Goal: Task Accomplishment & Management: Manage account settings

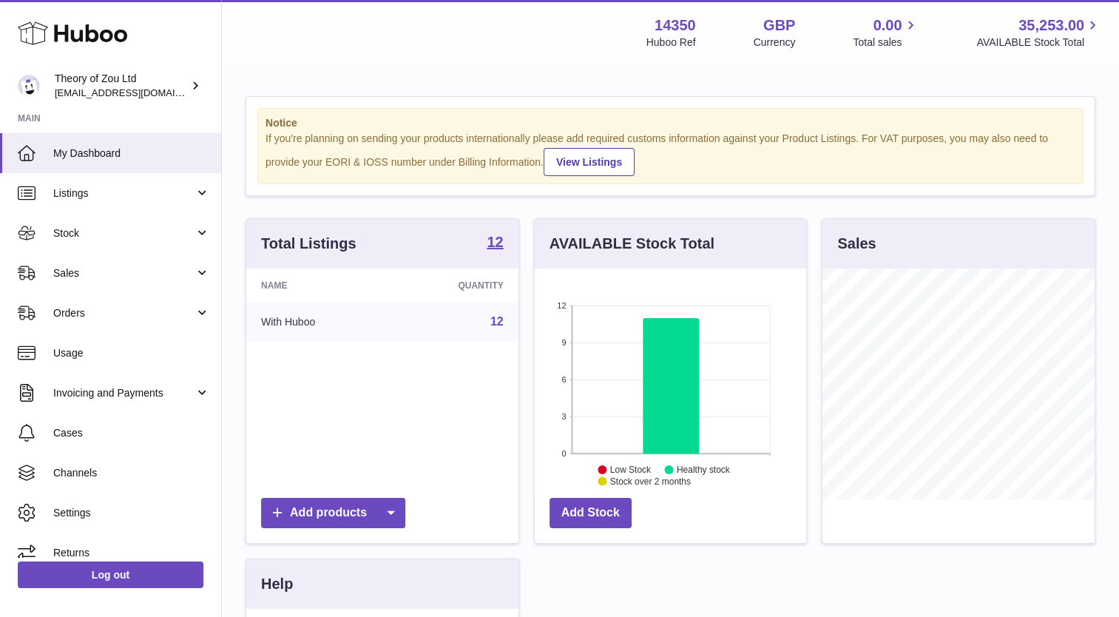
scroll to position [231, 272]
click at [112, 314] on span "Orders" at bounding box center [123, 313] width 141 height 14
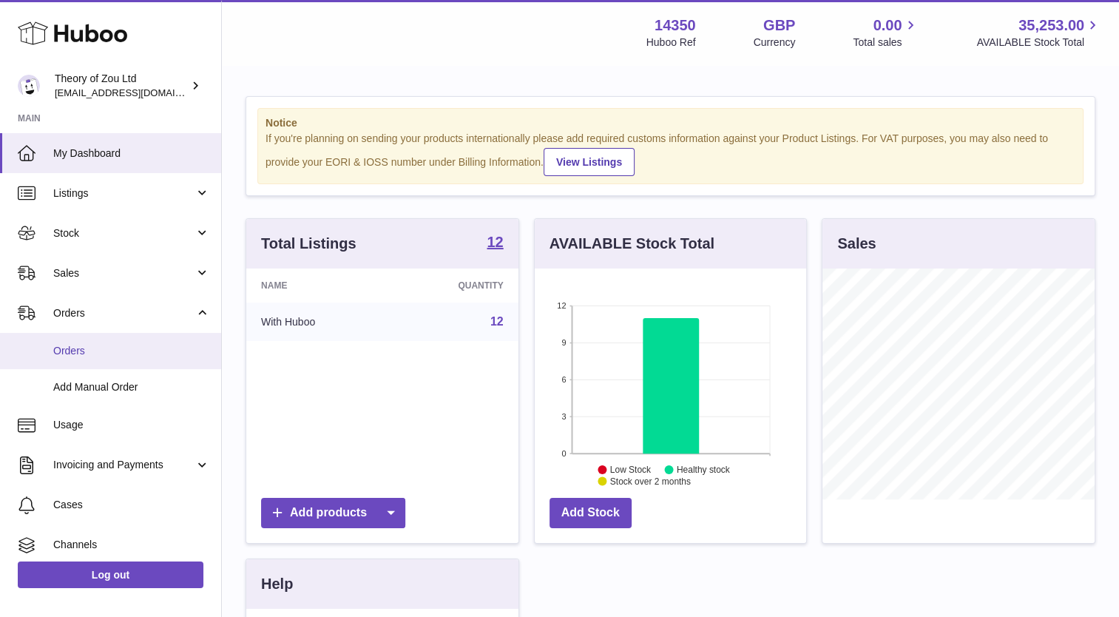
click at [91, 352] on span "Orders" at bounding box center [131, 351] width 157 height 14
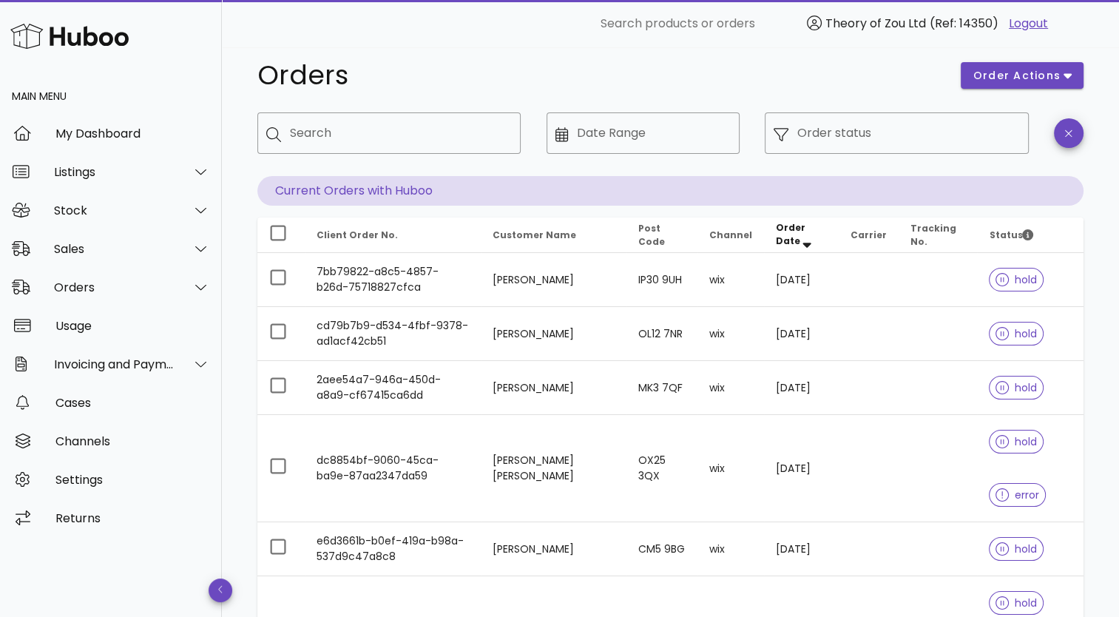
scroll to position [18, 0]
click at [892, 137] on input "Order status" at bounding box center [908, 133] width 222 height 24
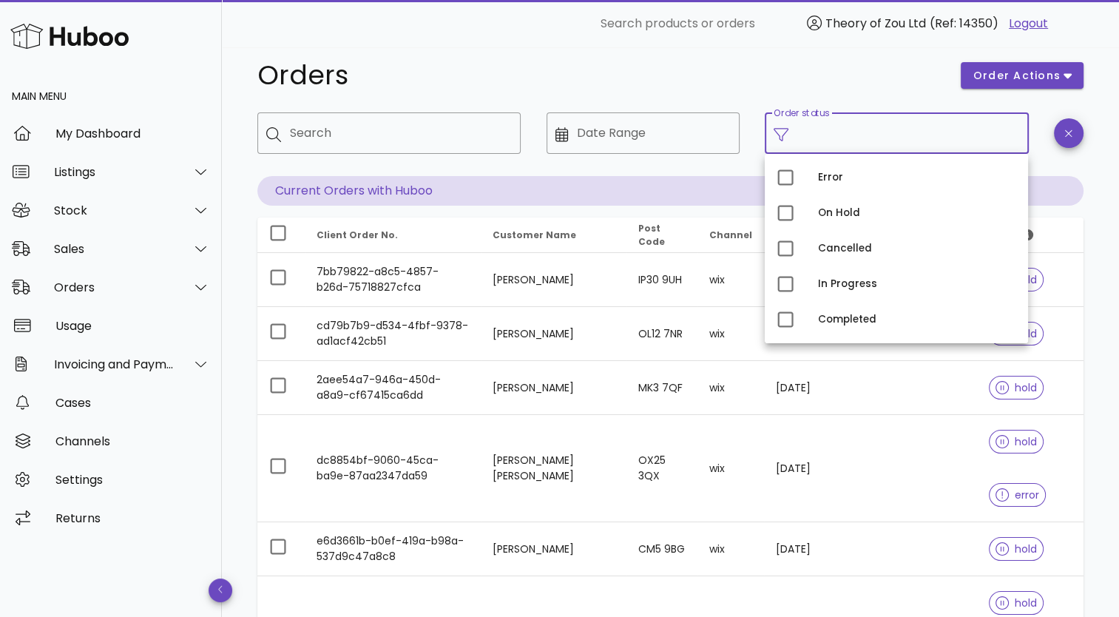
click at [892, 137] on input "Order status" at bounding box center [908, 133] width 222 height 24
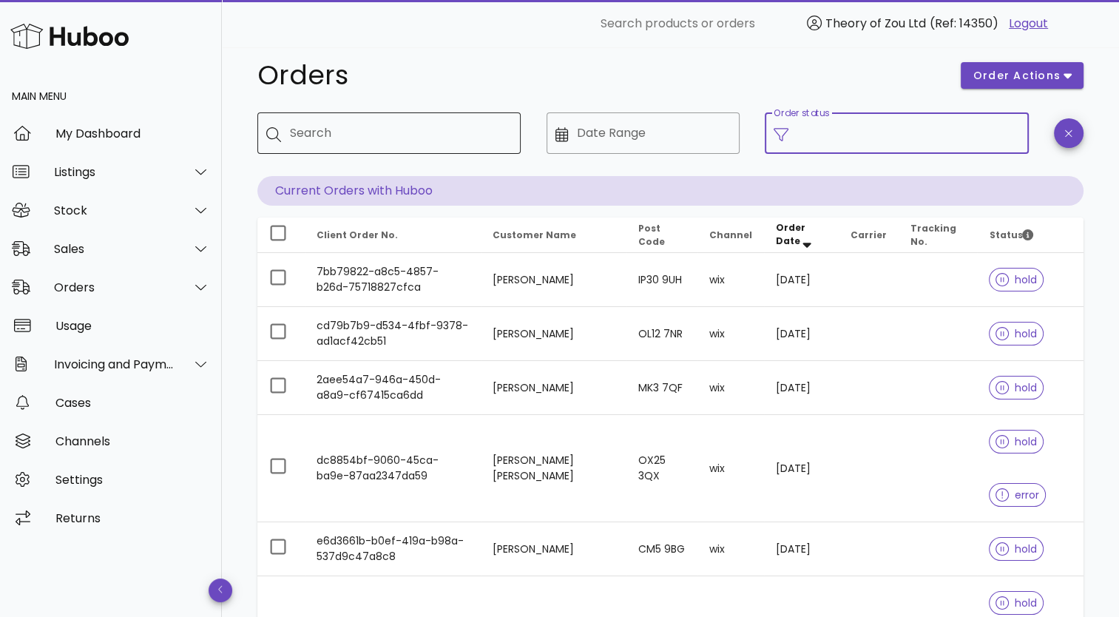
click at [471, 137] on input "Search" at bounding box center [399, 133] width 219 height 24
click at [603, 72] on h1 "Orders" at bounding box center [599, 75] width 685 height 27
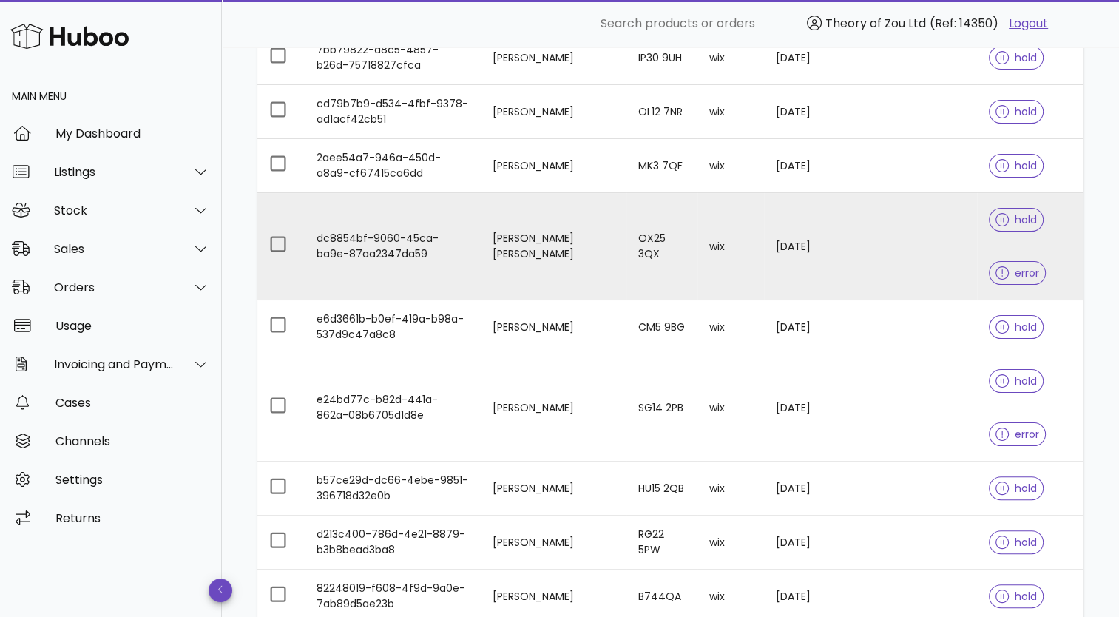
scroll to position [461, 0]
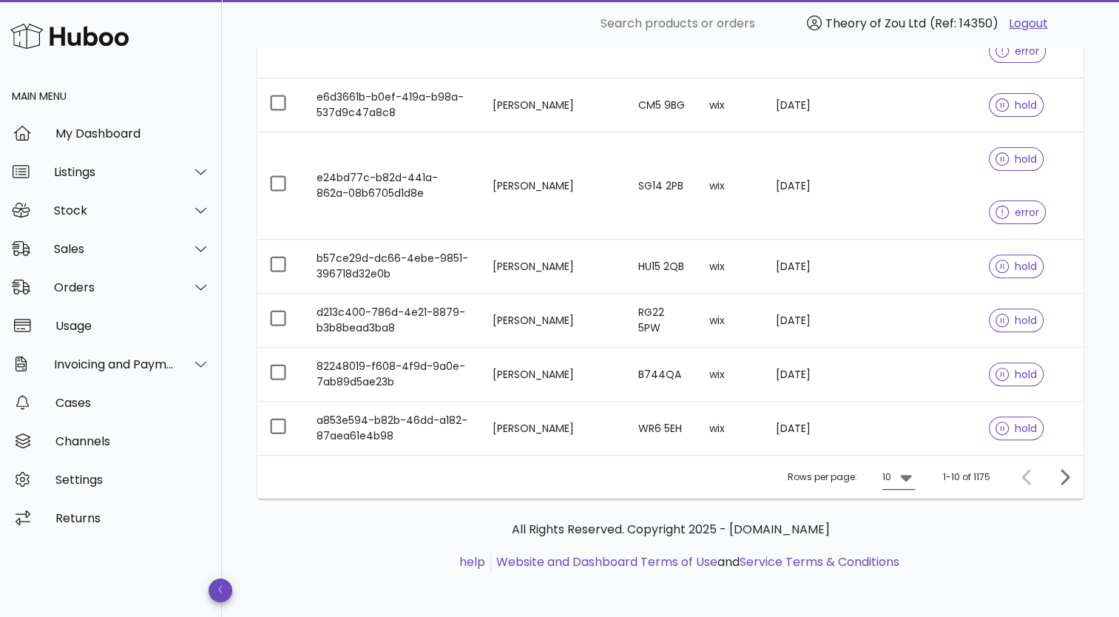
click at [907, 481] on icon at bounding box center [906, 477] width 18 height 18
click at [898, 552] on div "50" at bounding box center [903, 558] width 15 height 14
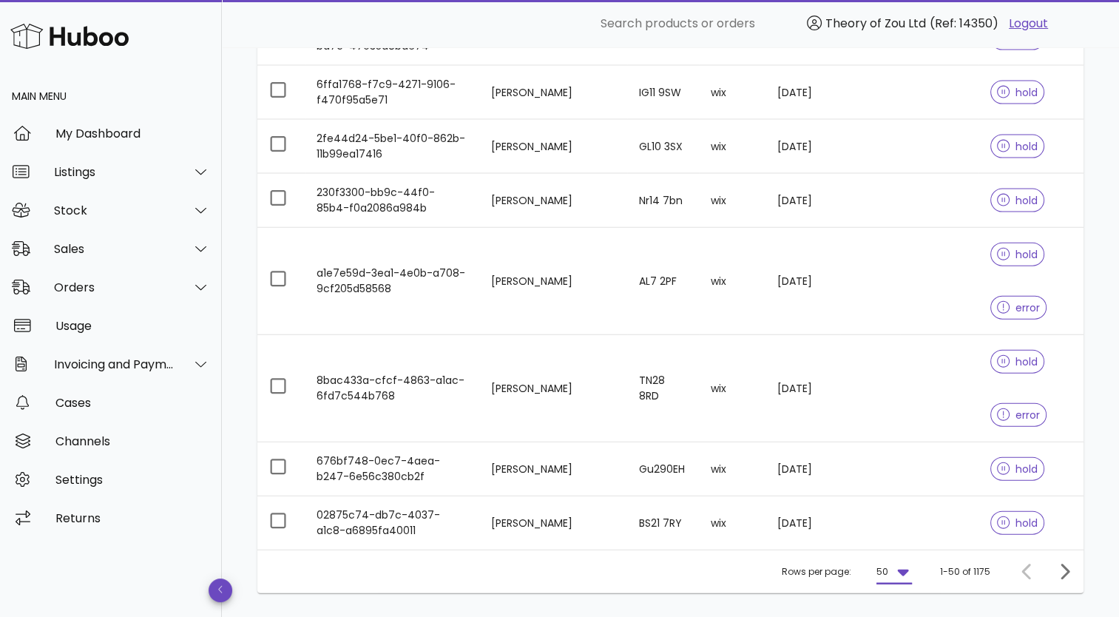
scroll to position [3360, 0]
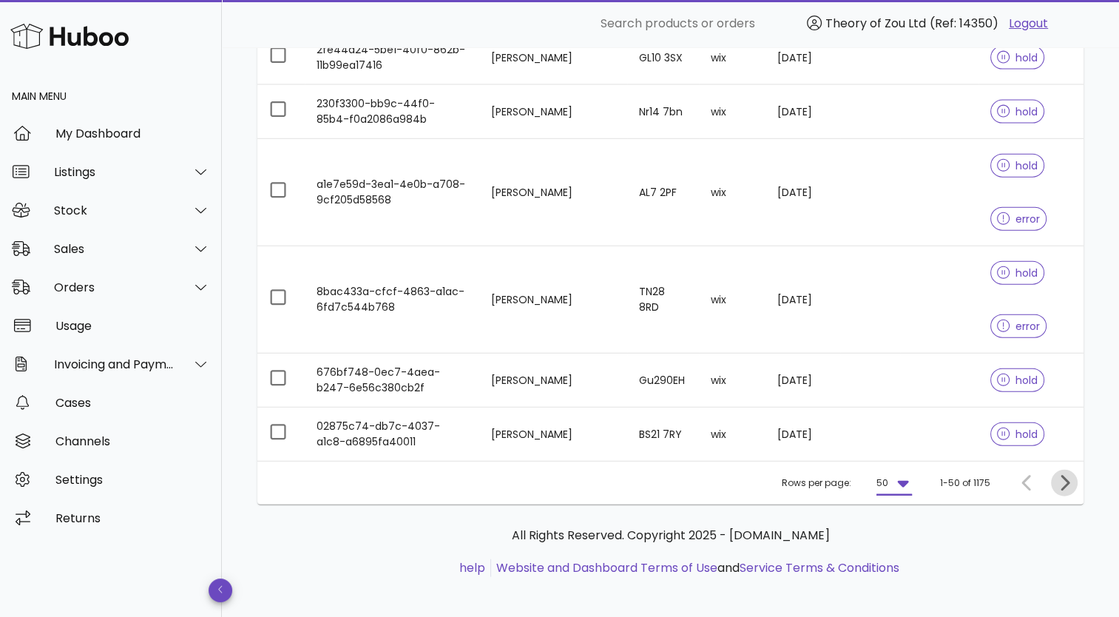
click at [1060, 474] on icon "Next page" at bounding box center [1064, 483] width 18 height 18
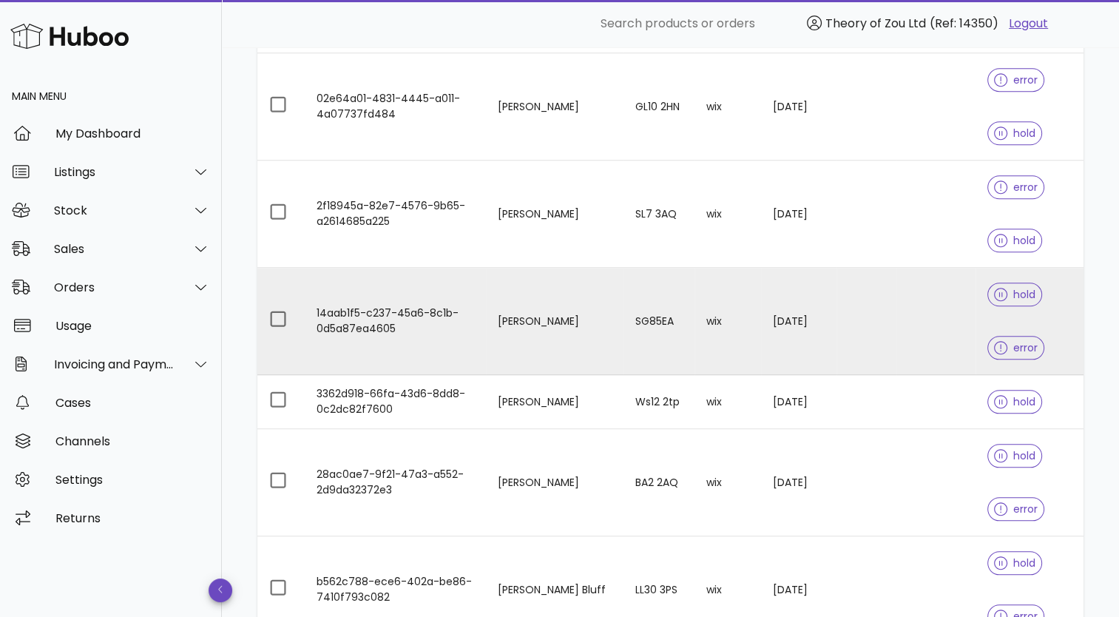
scroll to position [1325, 0]
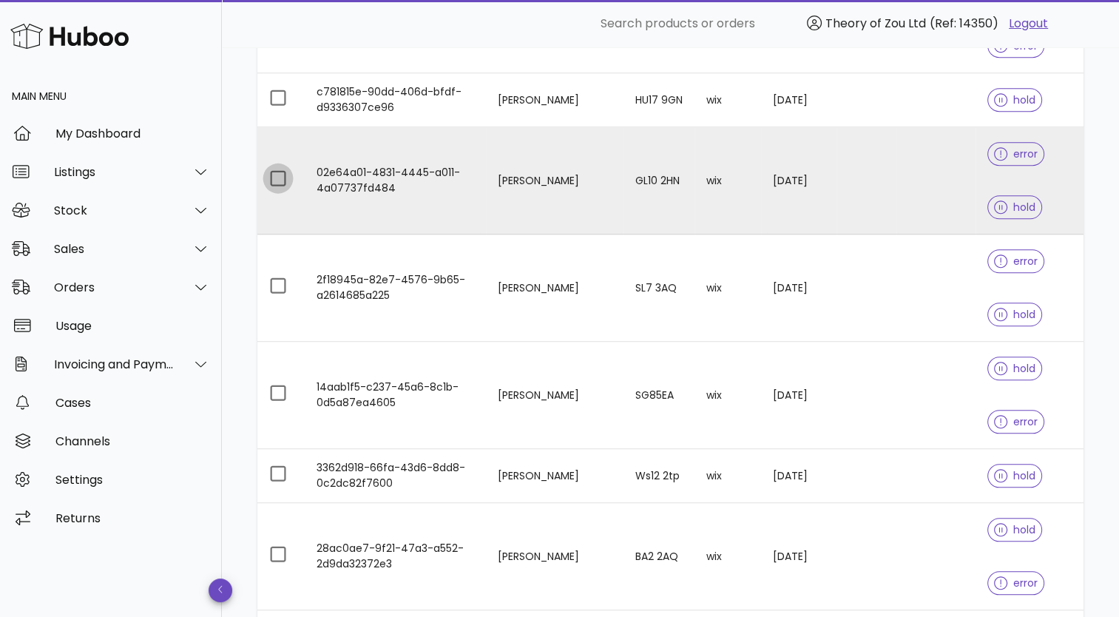
click at [282, 177] on div at bounding box center [277, 178] width 25 height 25
click at [1005, 209] on span "hold" at bounding box center [1014, 207] width 41 height 10
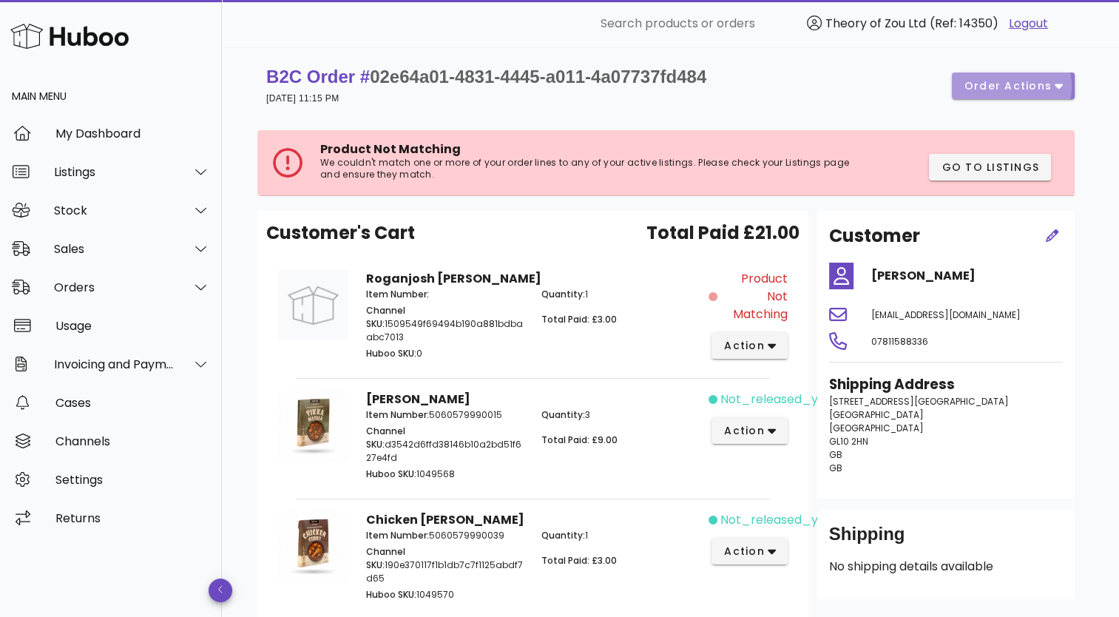
click at [1064, 89] on button "order actions" at bounding box center [1013, 85] width 123 height 27
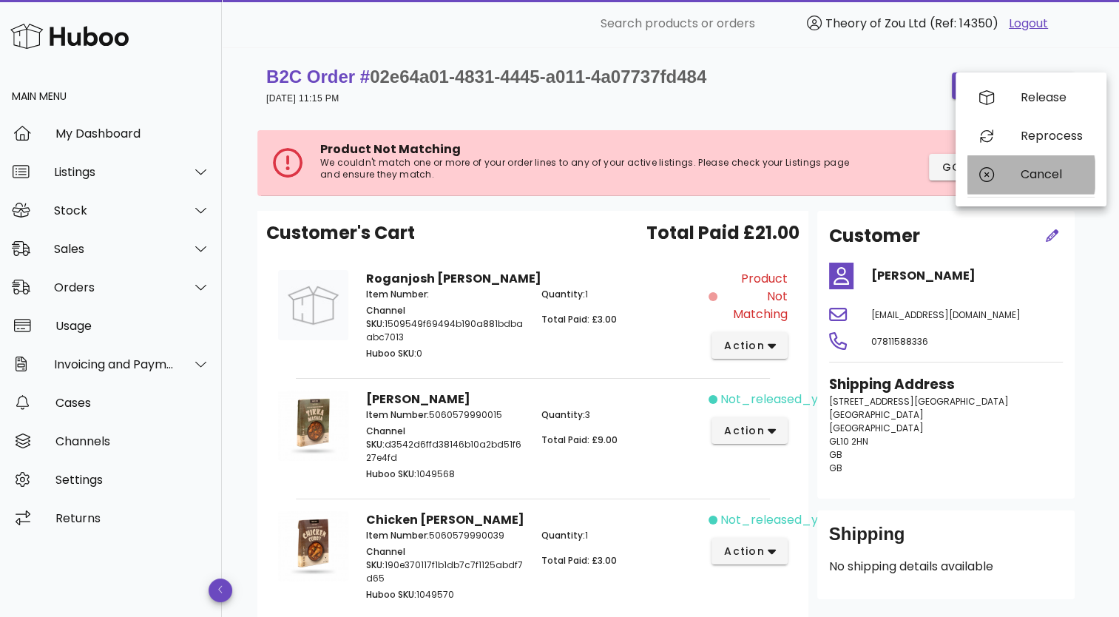
click at [1033, 175] on div "Cancel" at bounding box center [1051, 174] width 62 height 14
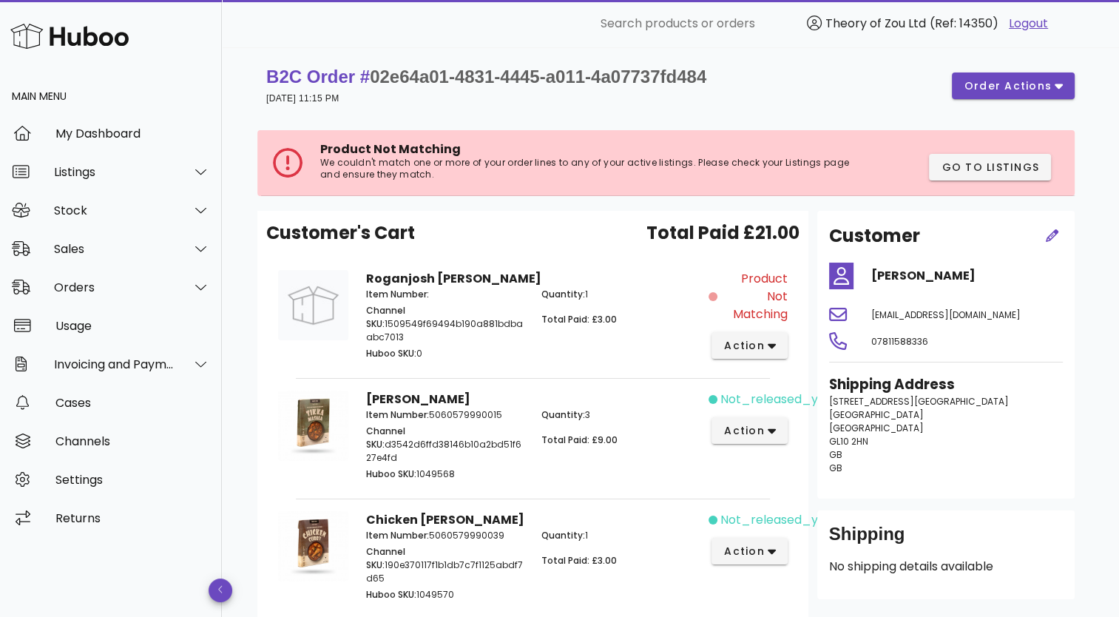
scroll to position [1325, 0]
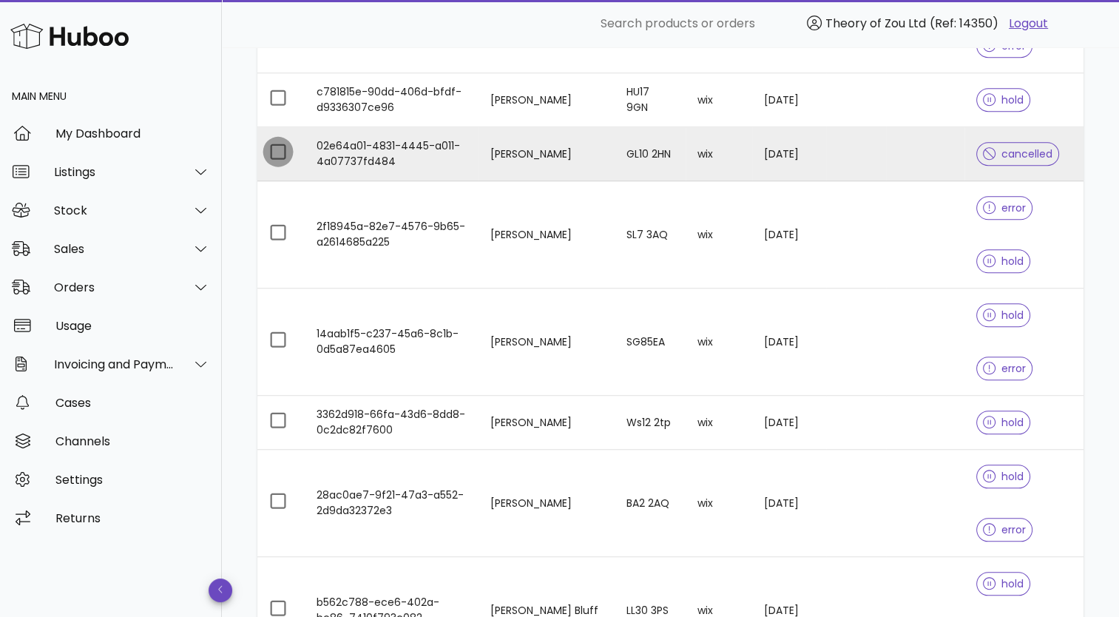
click at [280, 149] on div at bounding box center [277, 151] width 25 height 25
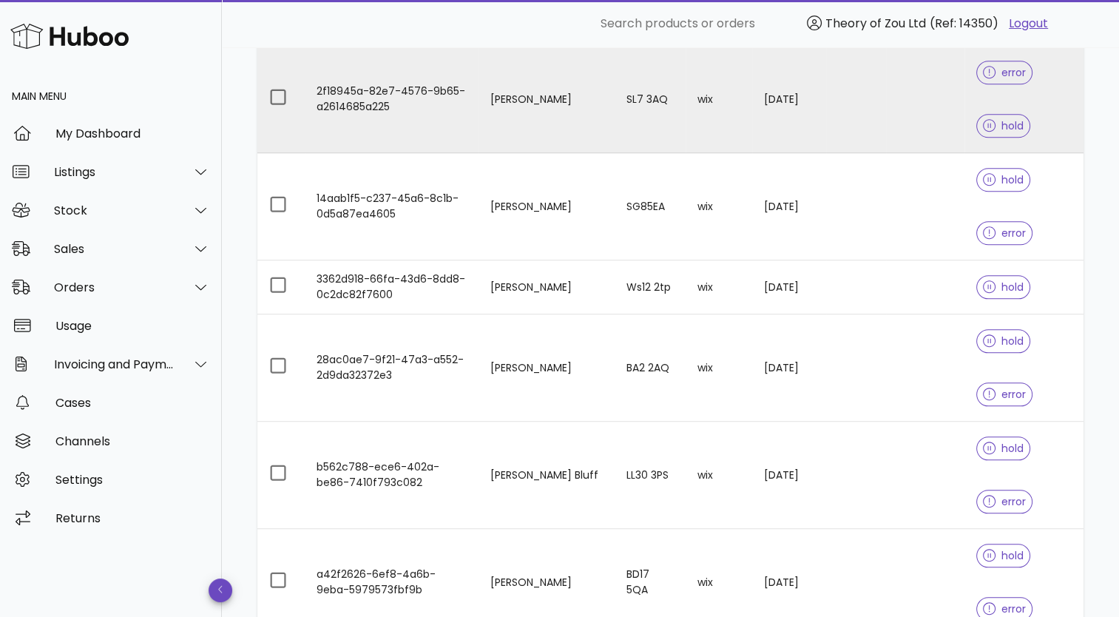
scroll to position [1473, 0]
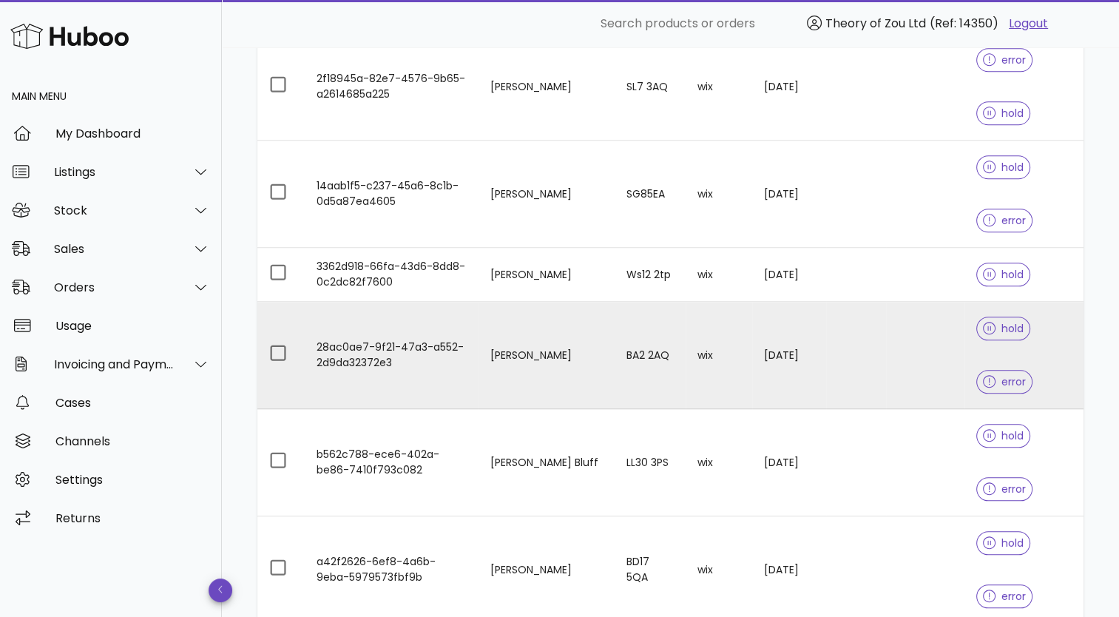
click at [1001, 355] on div "error" at bounding box center [1004, 381] width 57 height 53
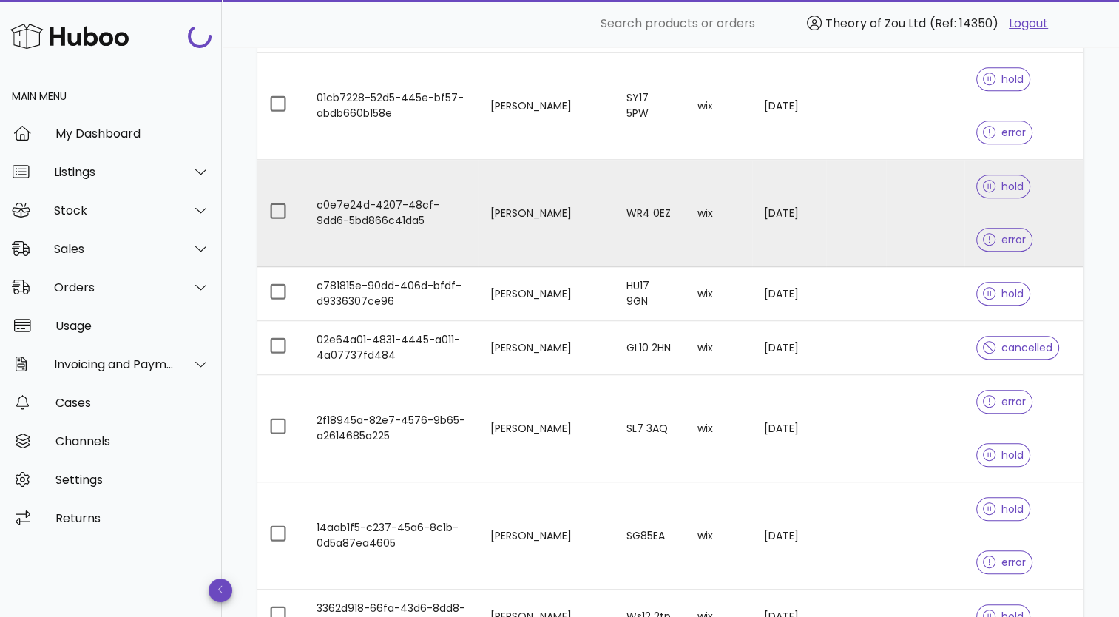
scroll to position [1103, 0]
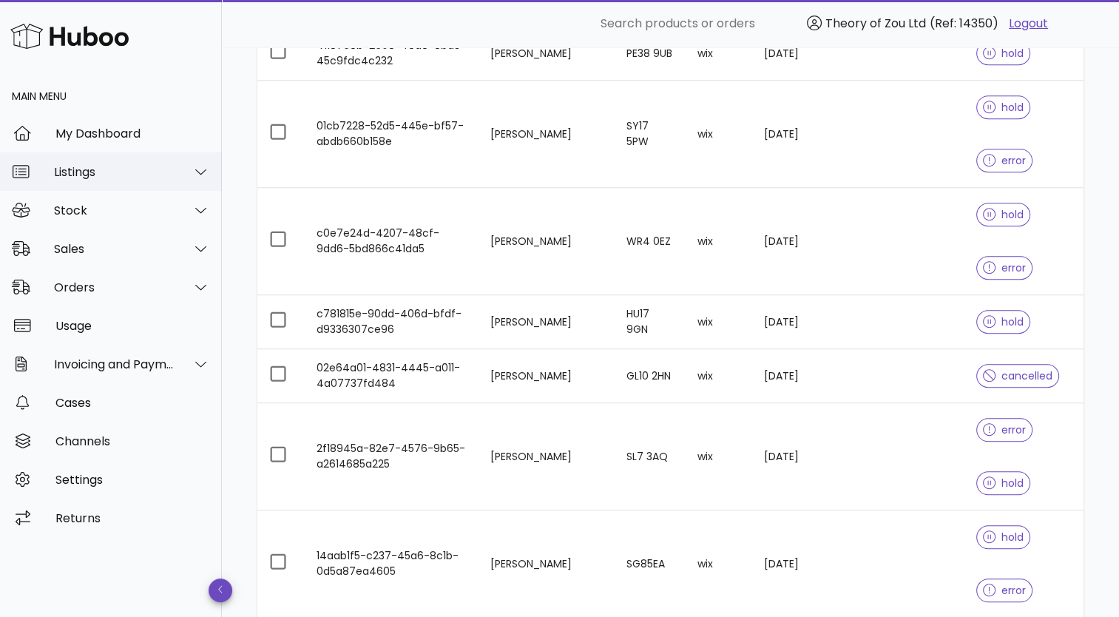
click at [119, 169] on div "Listings" at bounding box center [114, 172] width 121 height 14
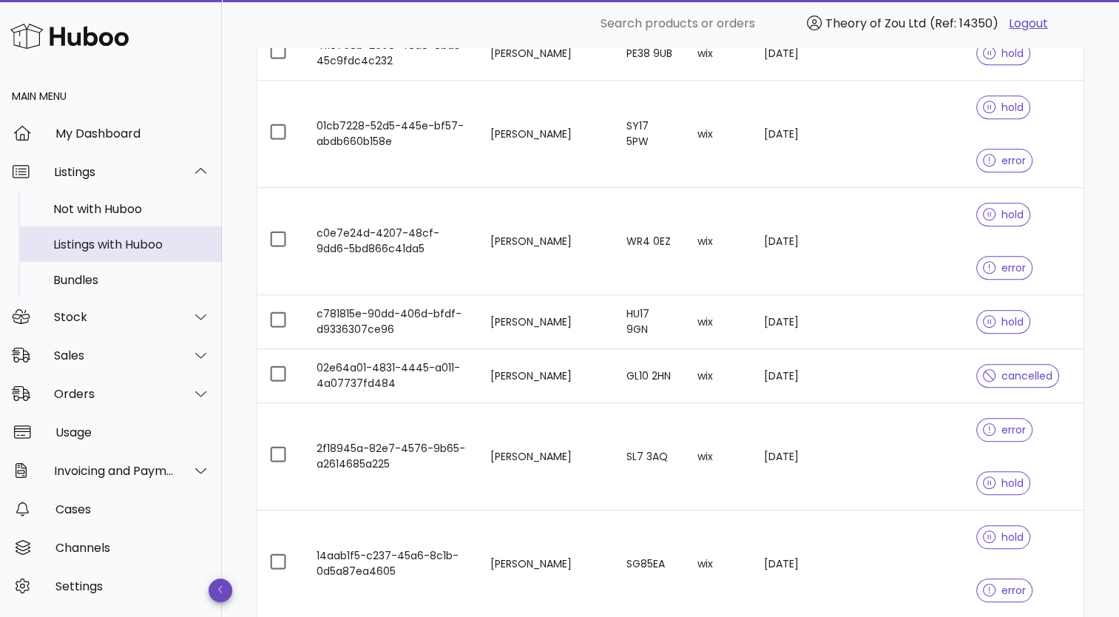
click at [117, 246] on div "Listings with Huboo" at bounding box center [131, 244] width 157 height 14
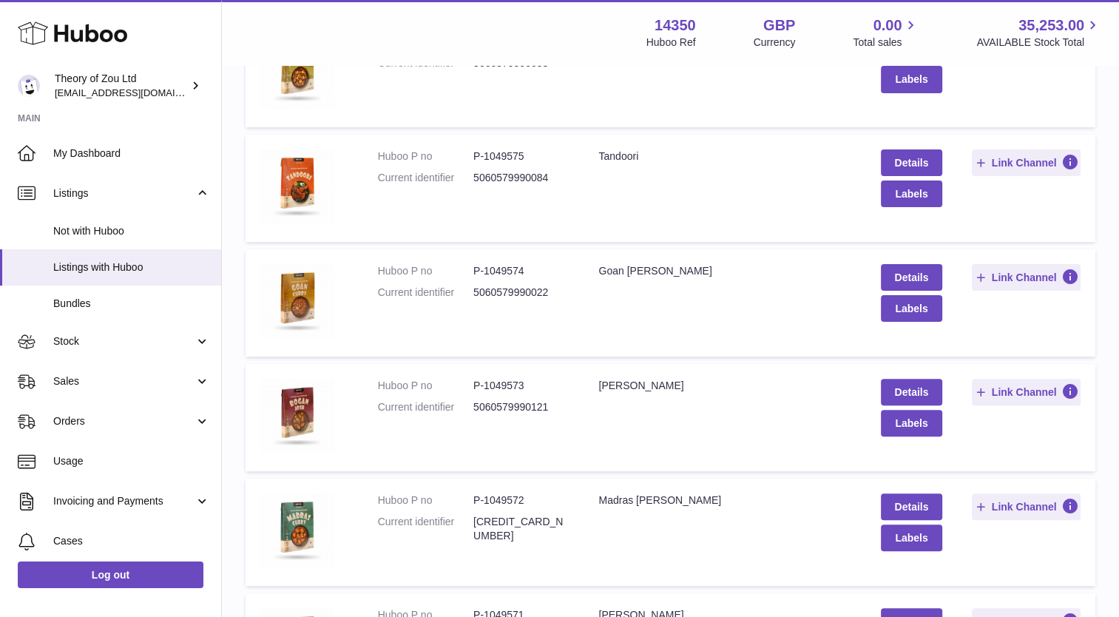
scroll to position [351, 0]
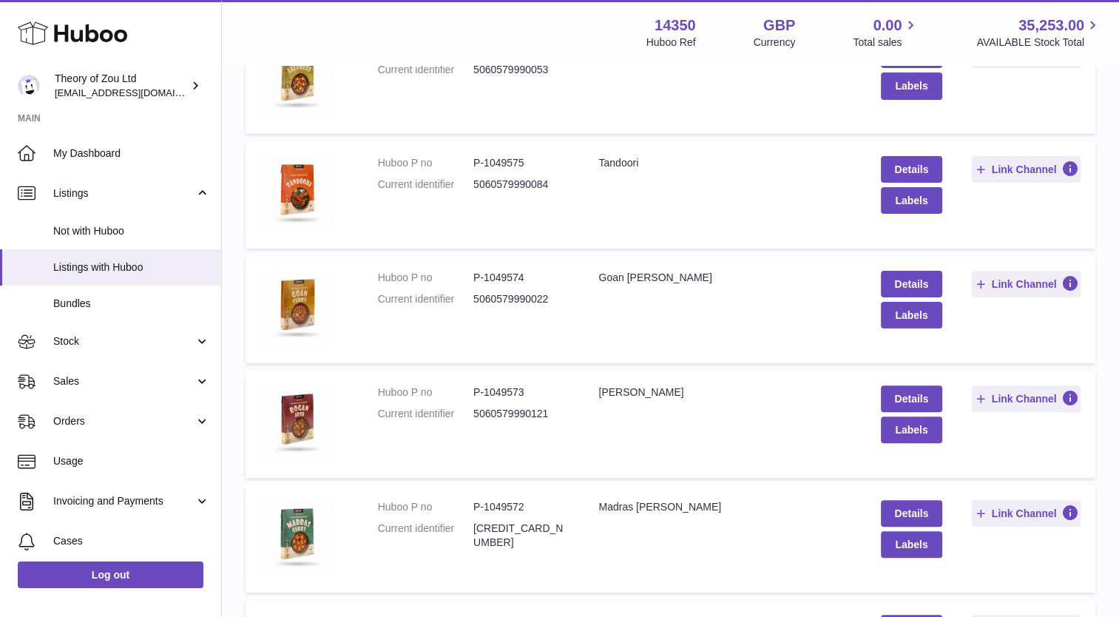
click at [756, 419] on td "Title Rogan Josh" at bounding box center [724, 423] width 282 height 107
click at [913, 403] on link "Details" at bounding box center [912, 398] width 62 height 27
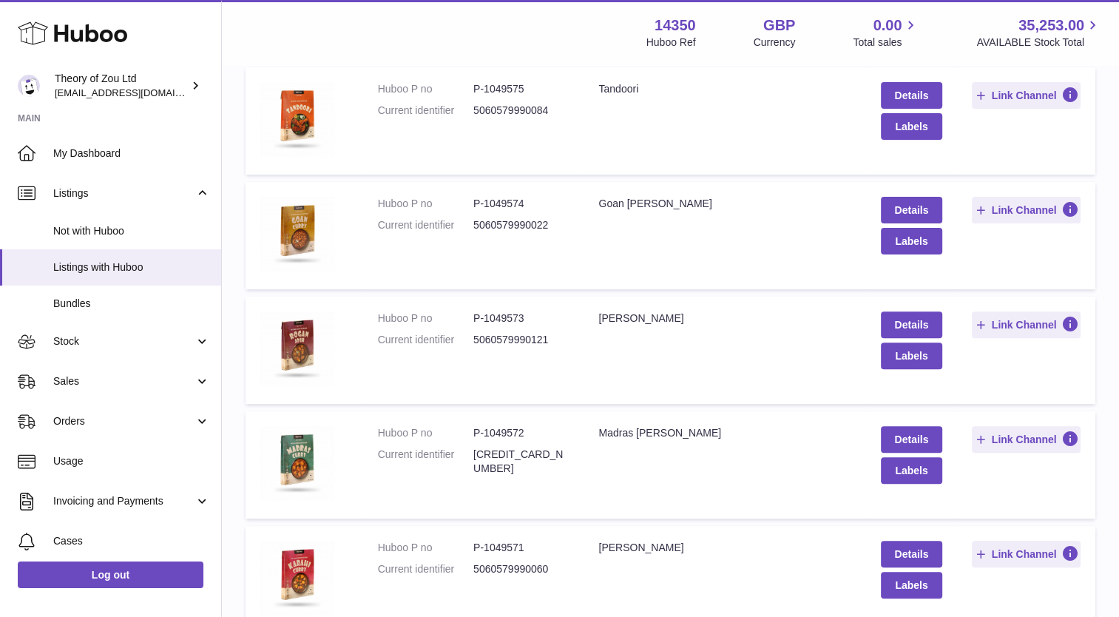
scroll to position [498, 0]
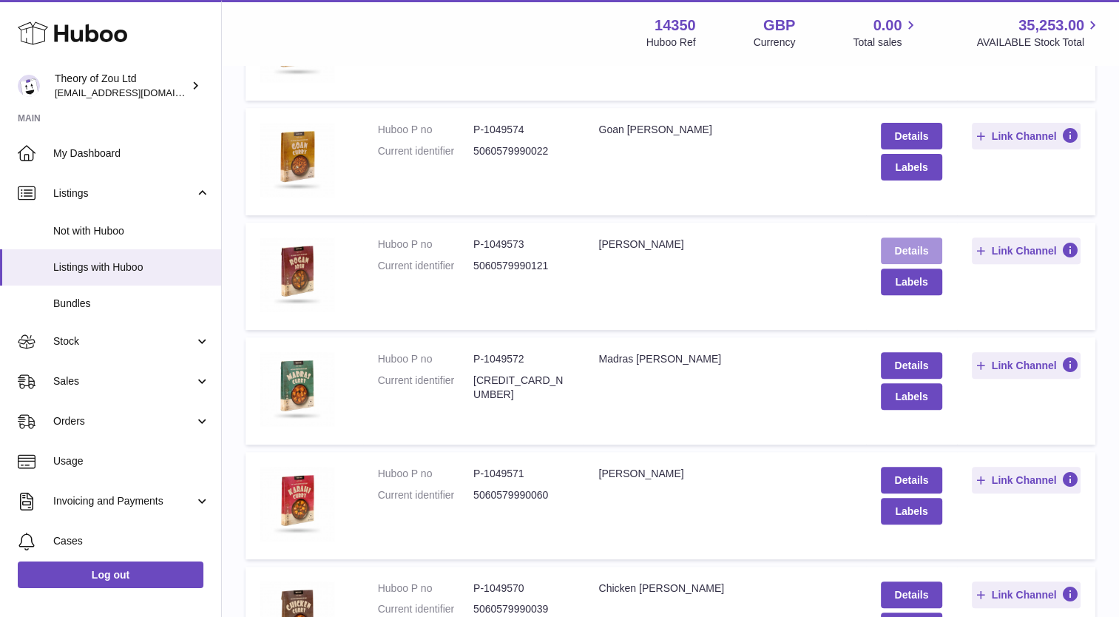
click at [903, 250] on link "Details" at bounding box center [912, 250] width 62 height 27
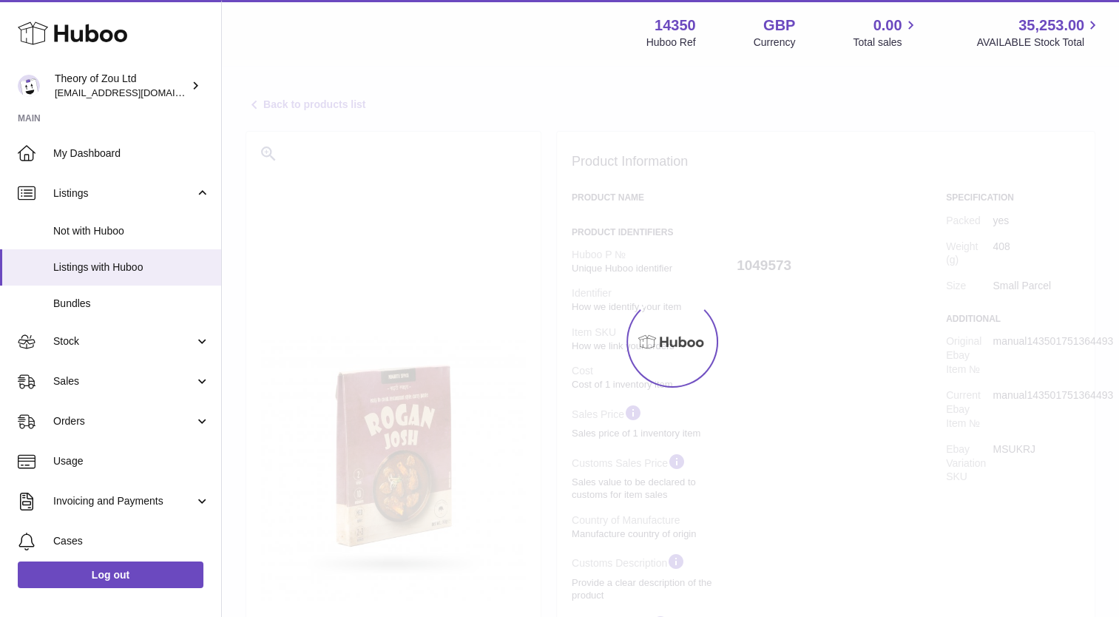
select select "***"
select select "****"
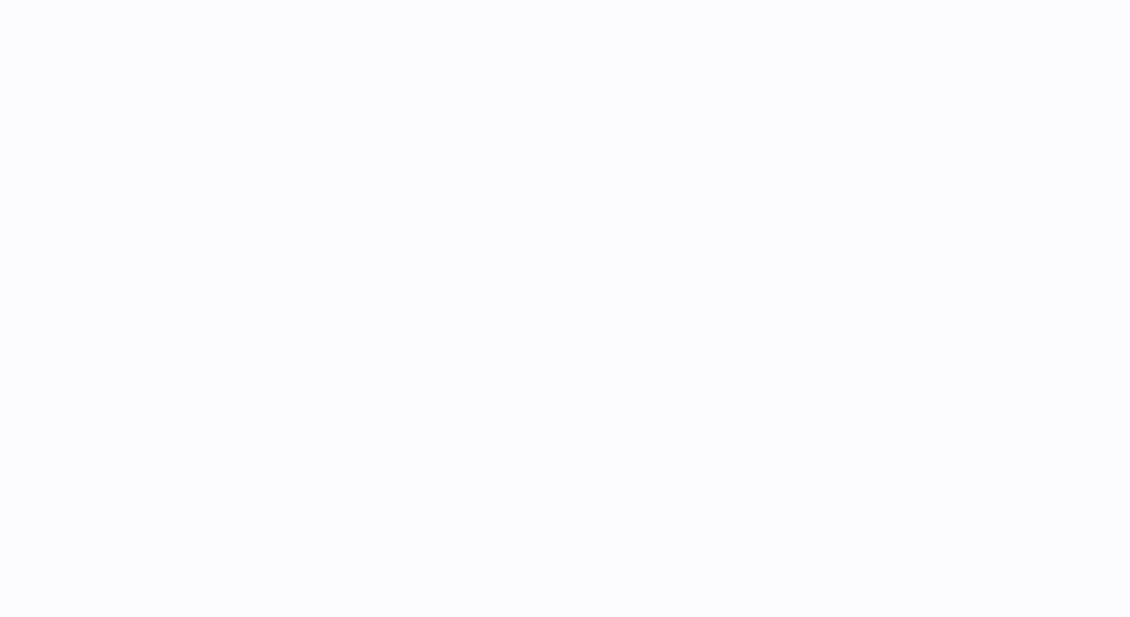
select select "***"
select select "****"
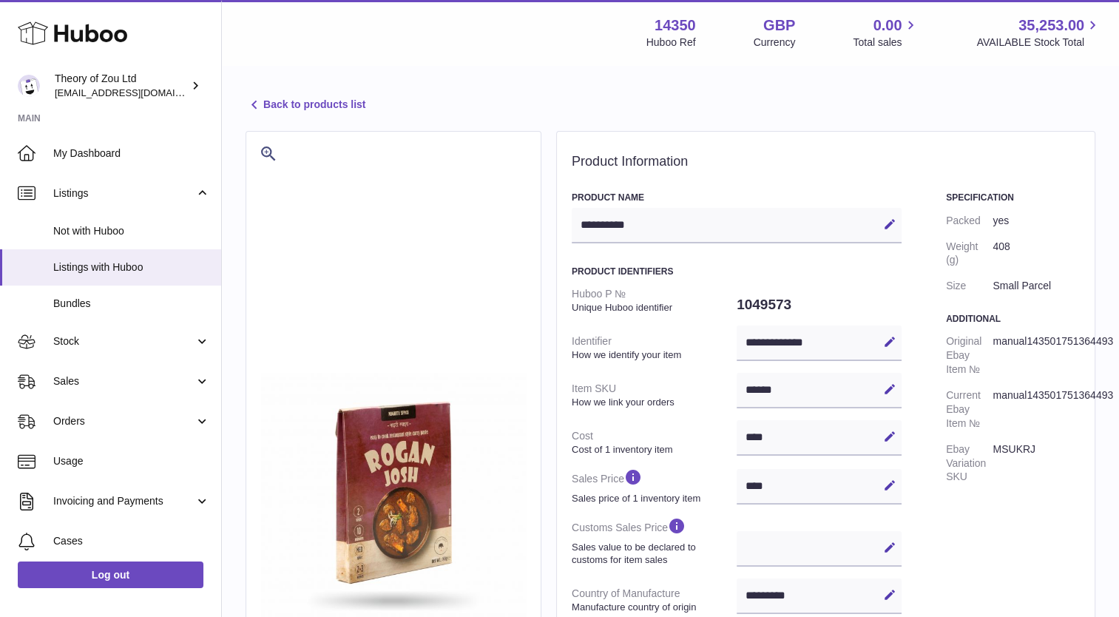
click at [619, 223] on div "**********" at bounding box center [737, 225] width 330 height 35
click at [880, 227] on button "Edit" at bounding box center [890, 224] width 24 height 24
click at [621, 225] on input "**********" at bounding box center [737, 225] width 330 height 35
click at [654, 222] on input "*********" at bounding box center [737, 225] width 330 height 35
type input "**********"
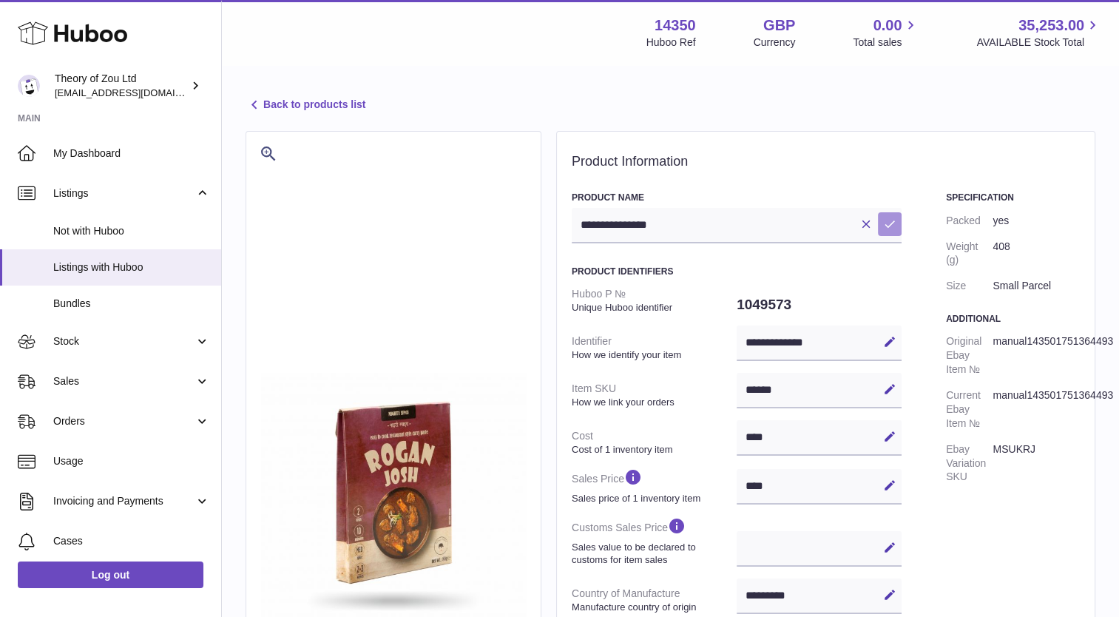
click at [887, 220] on icon at bounding box center [889, 223] width 13 height 13
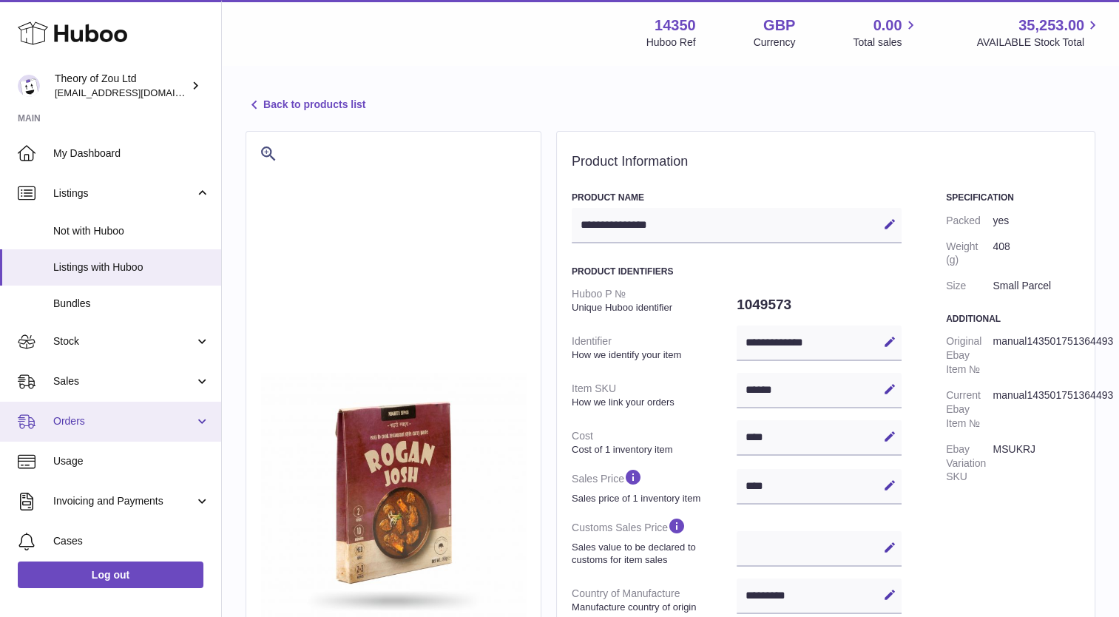
click at [84, 423] on span "Orders" at bounding box center [123, 421] width 141 height 14
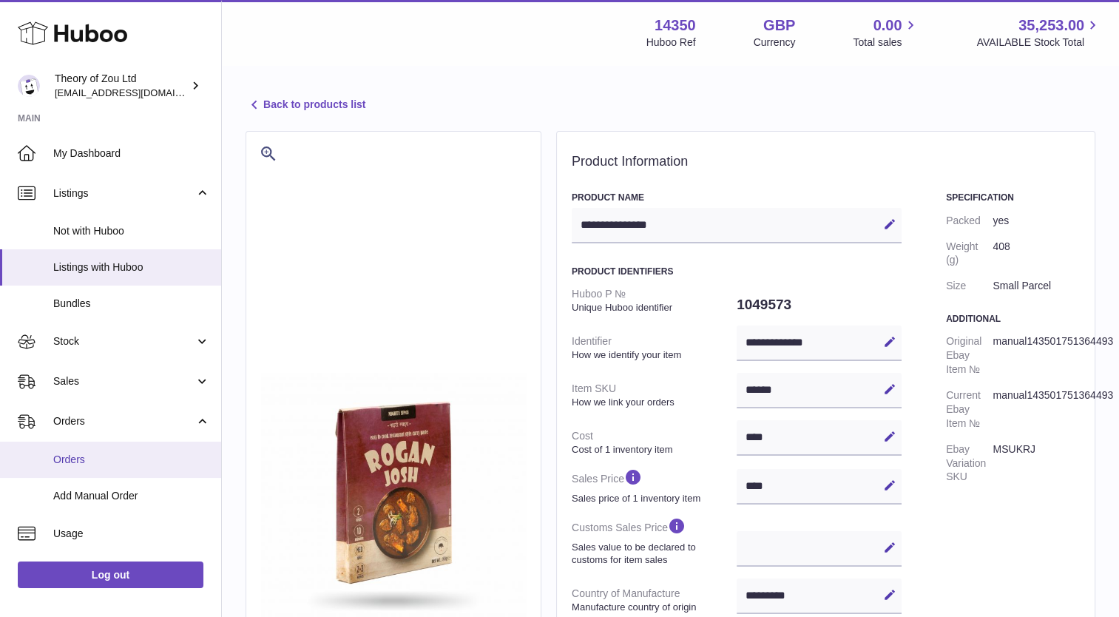
click at [104, 459] on span "Orders" at bounding box center [131, 460] width 157 height 14
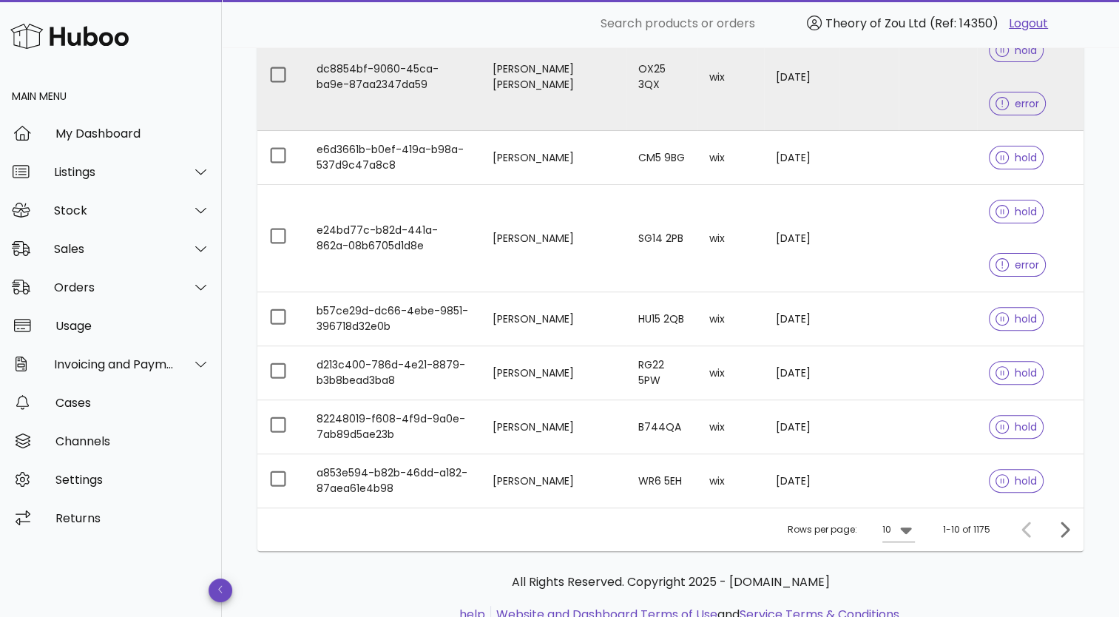
scroll to position [444, 0]
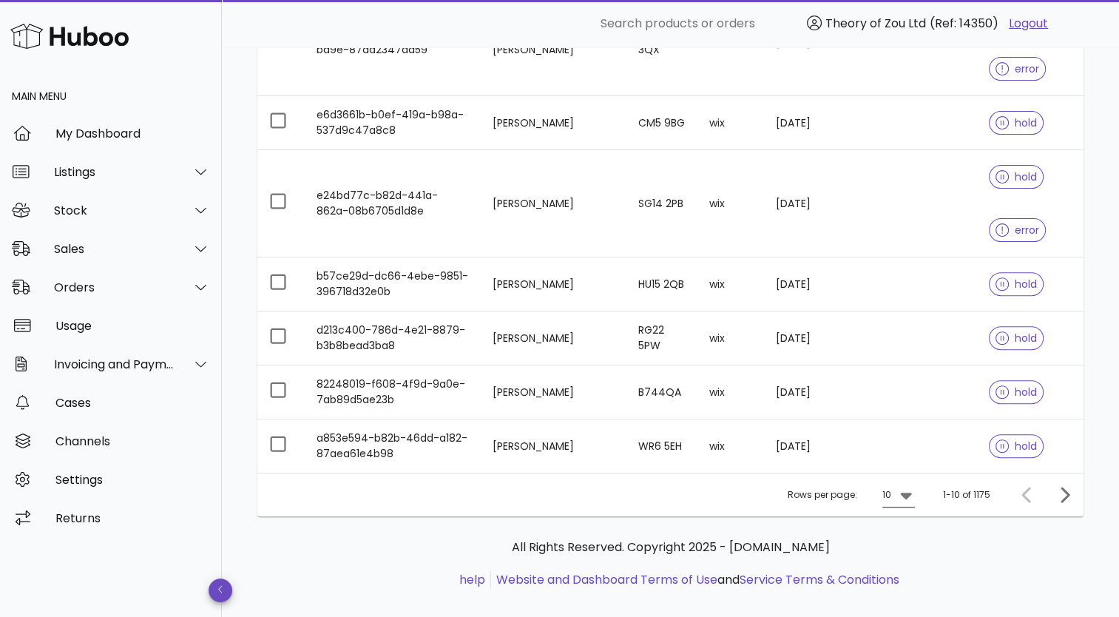
click at [913, 497] on icon at bounding box center [906, 495] width 18 height 18
click at [902, 576] on div "50" at bounding box center [903, 576] width 15 height 14
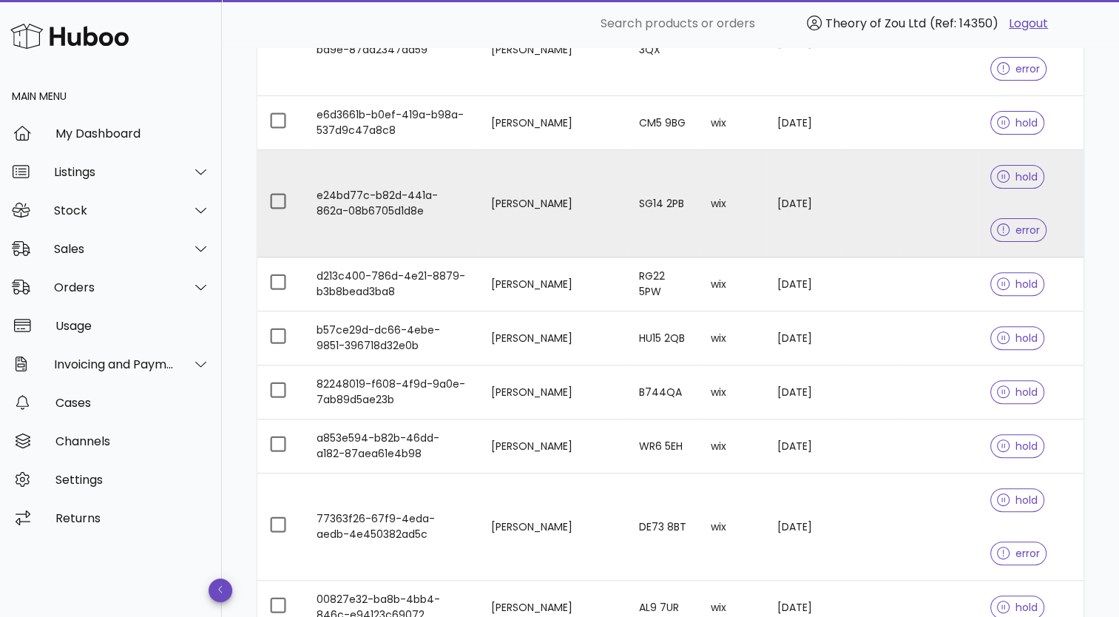
click at [902, 223] on td at bounding box center [939, 203] width 78 height 107
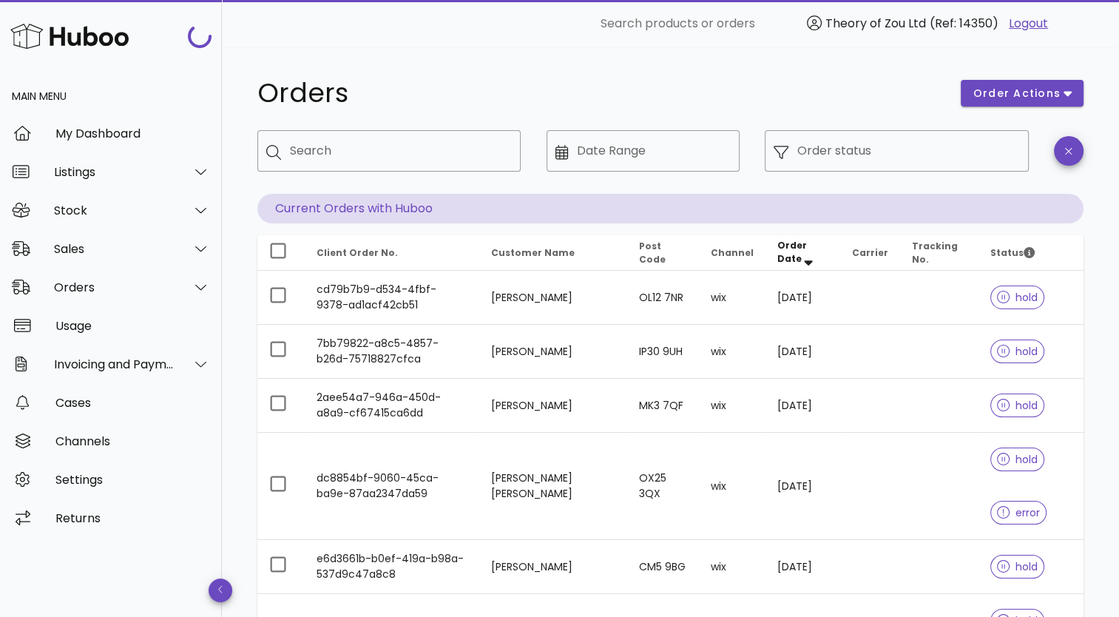
scroll to position [444, 0]
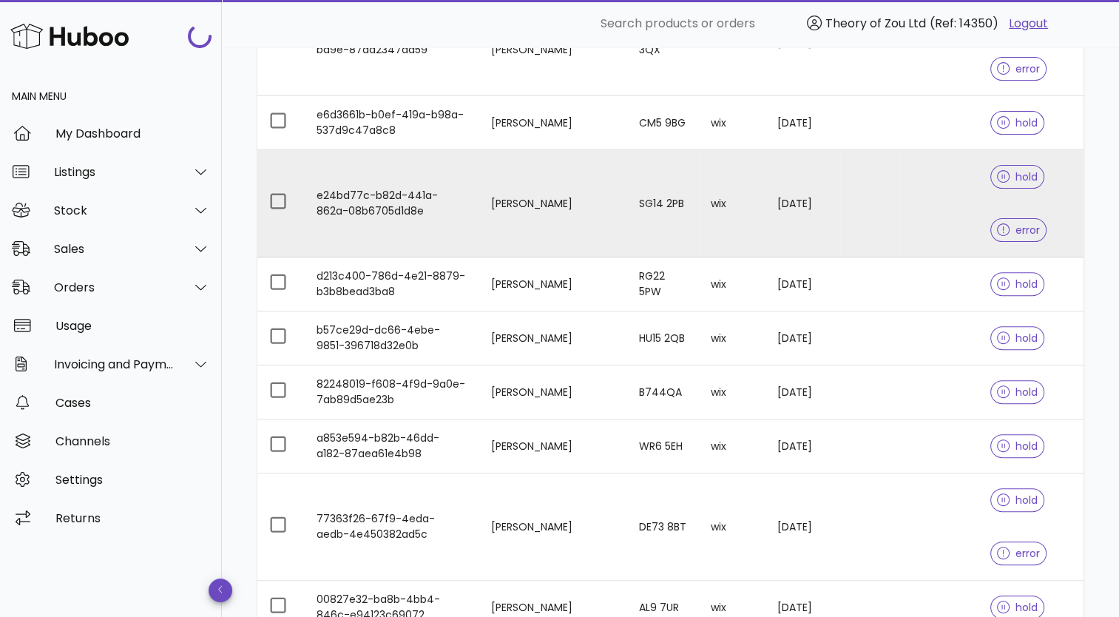
click at [866, 214] on td at bounding box center [870, 203] width 60 height 107
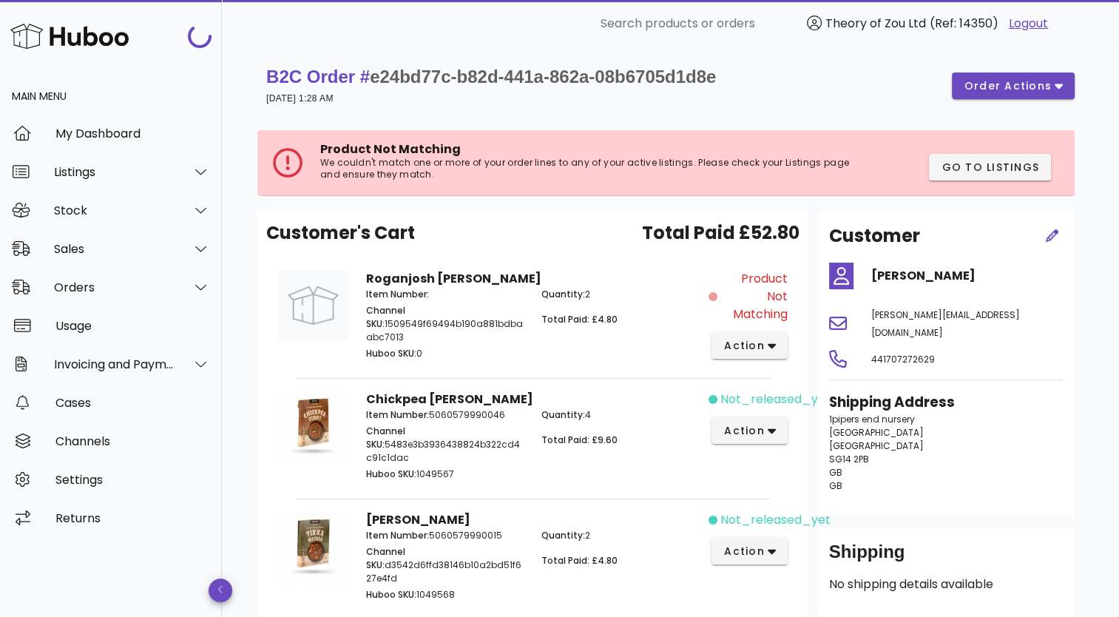
click at [1027, 24] on link "Logout" at bounding box center [1028, 24] width 39 height 18
